Goal: Obtain resource: Download file/media

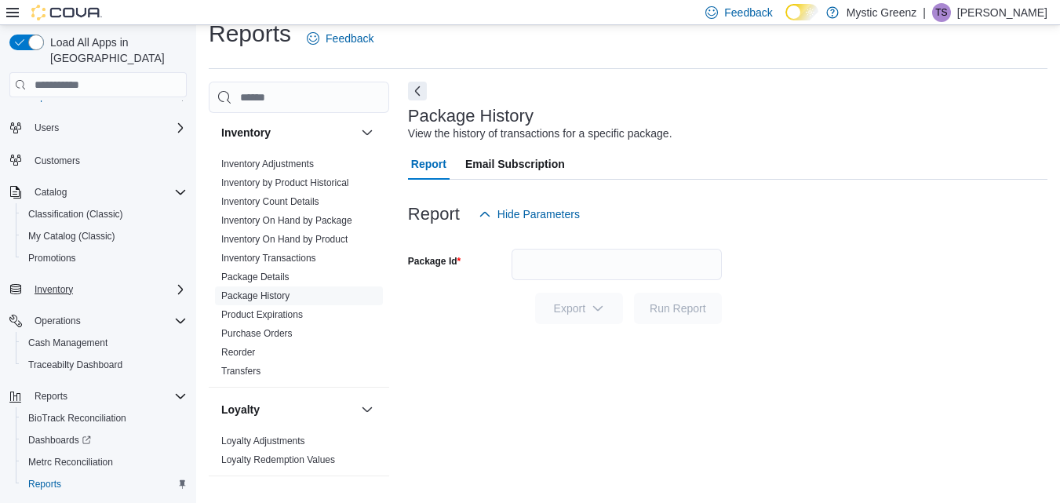
scroll to position [64, 0]
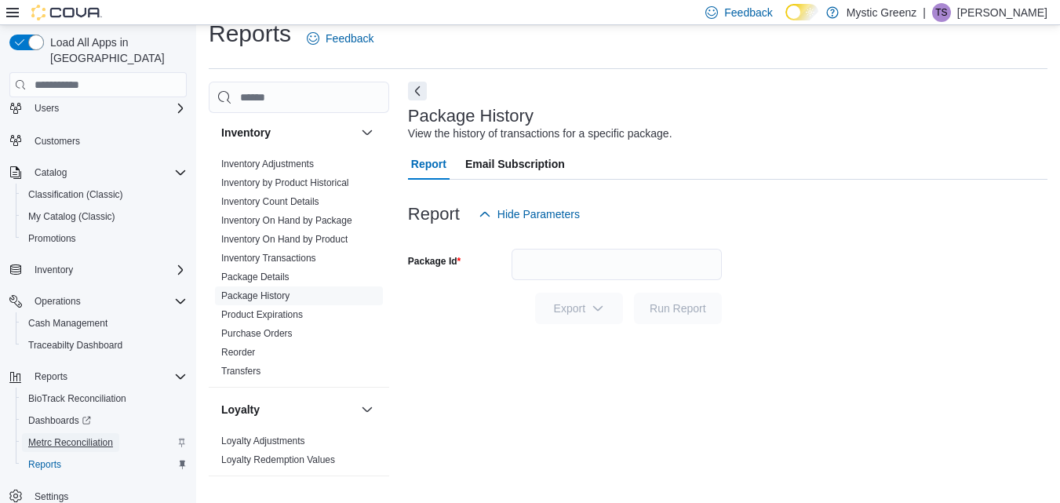
click at [100, 436] on span "Metrc Reconciliation" at bounding box center [70, 442] width 85 height 13
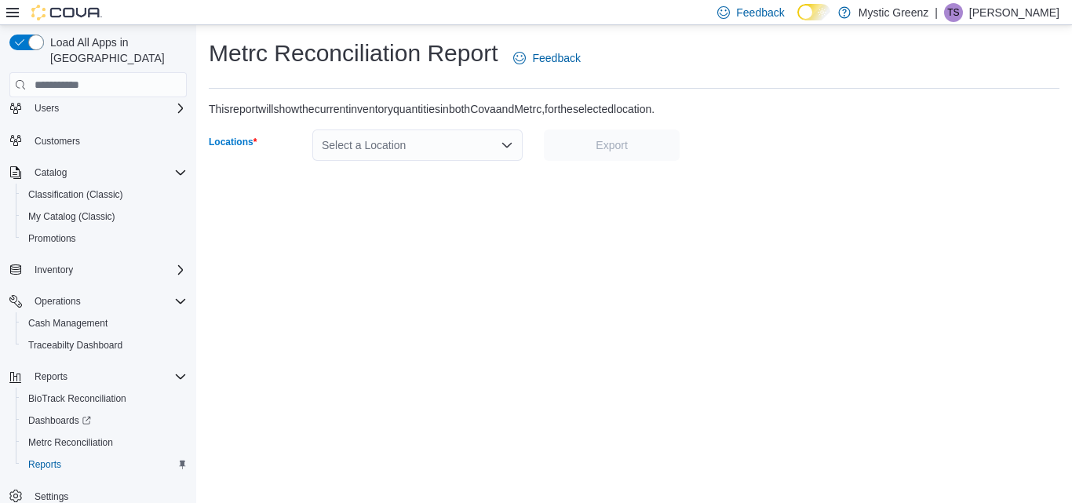
click at [513, 141] on icon "Open list of options" at bounding box center [507, 145] width 13 height 13
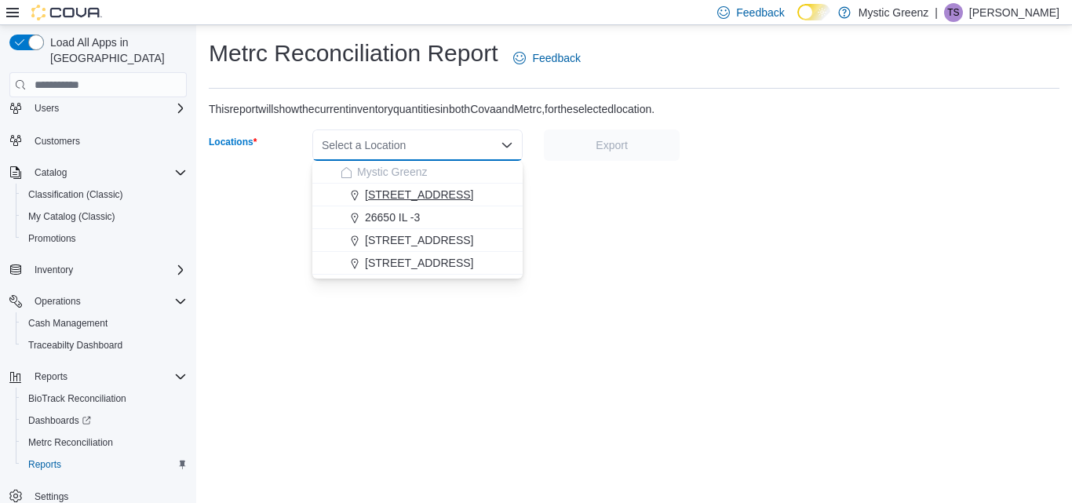
click at [429, 192] on span "[STREET_ADDRESS]" at bounding box center [419, 195] width 108 height 16
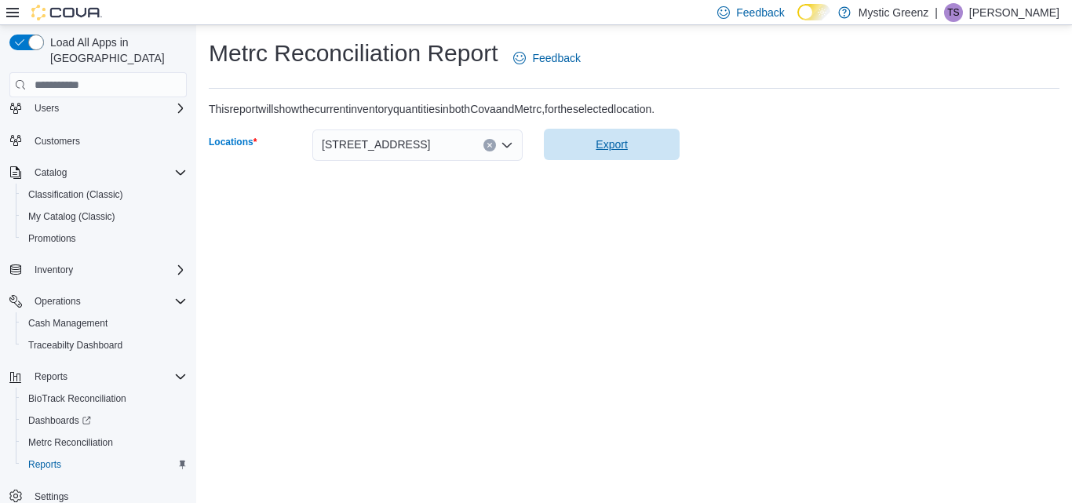
click at [611, 151] on span "Export" at bounding box center [611, 145] width 31 height 16
click at [606, 146] on span "Export" at bounding box center [611, 145] width 31 height 16
